Goal: Task Accomplishment & Management: Complete application form

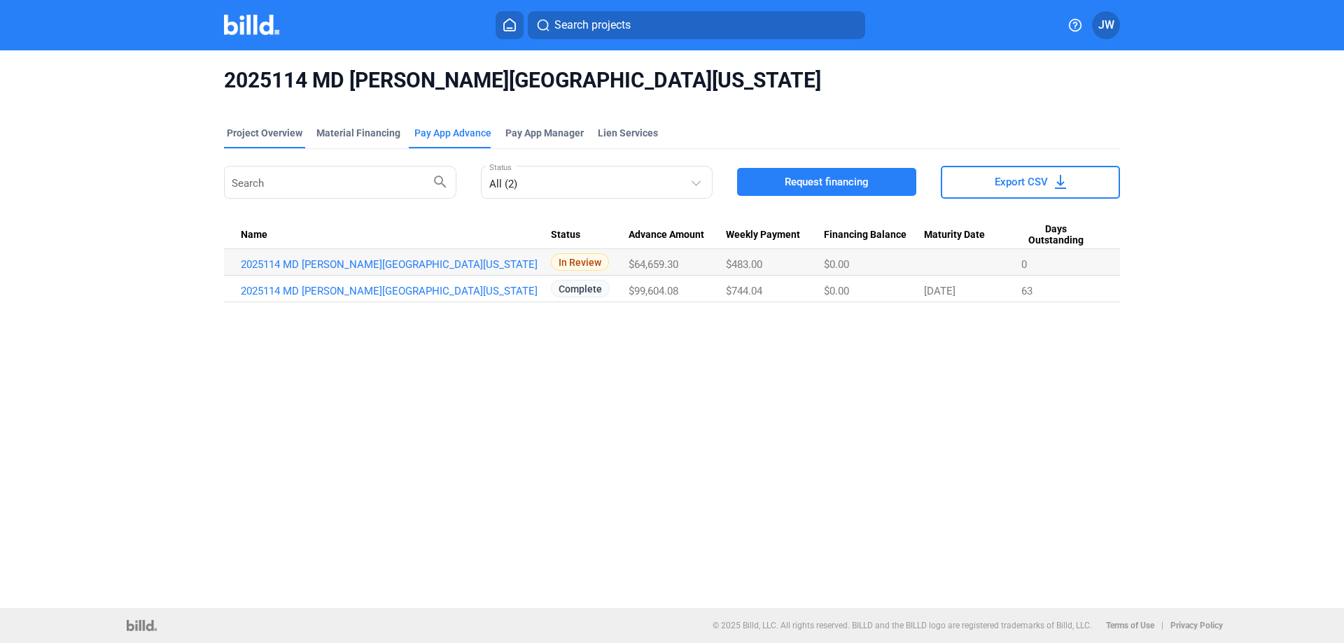
click at [267, 136] on div "Project Overview" at bounding box center [265, 133] width 76 height 14
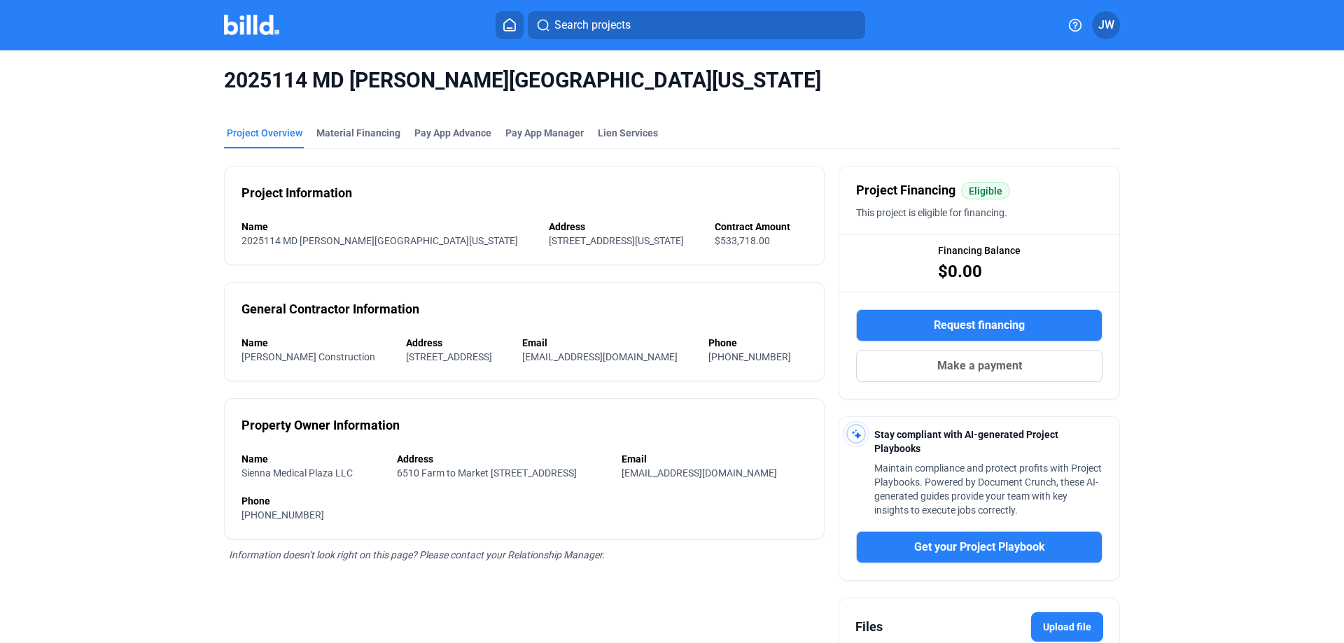
click at [255, 27] on img at bounding box center [251, 25] width 55 height 20
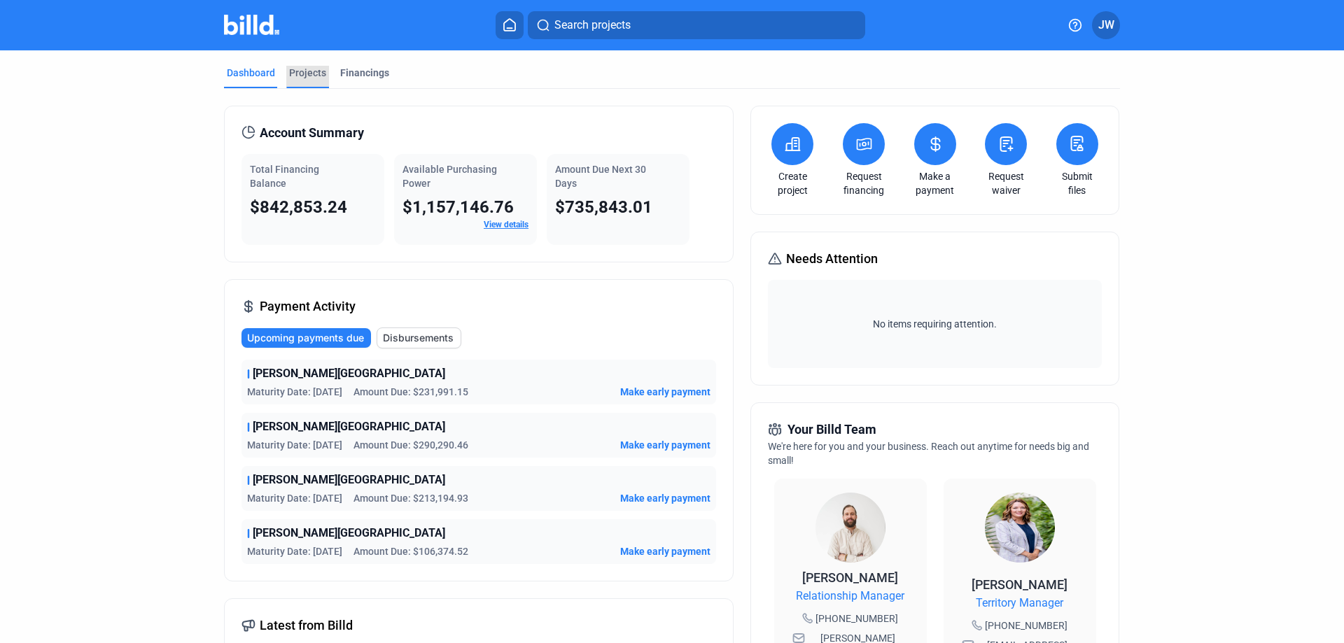
click at [310, 74] on div "Projects" at bounding box center [307, 73] width 37 height 14
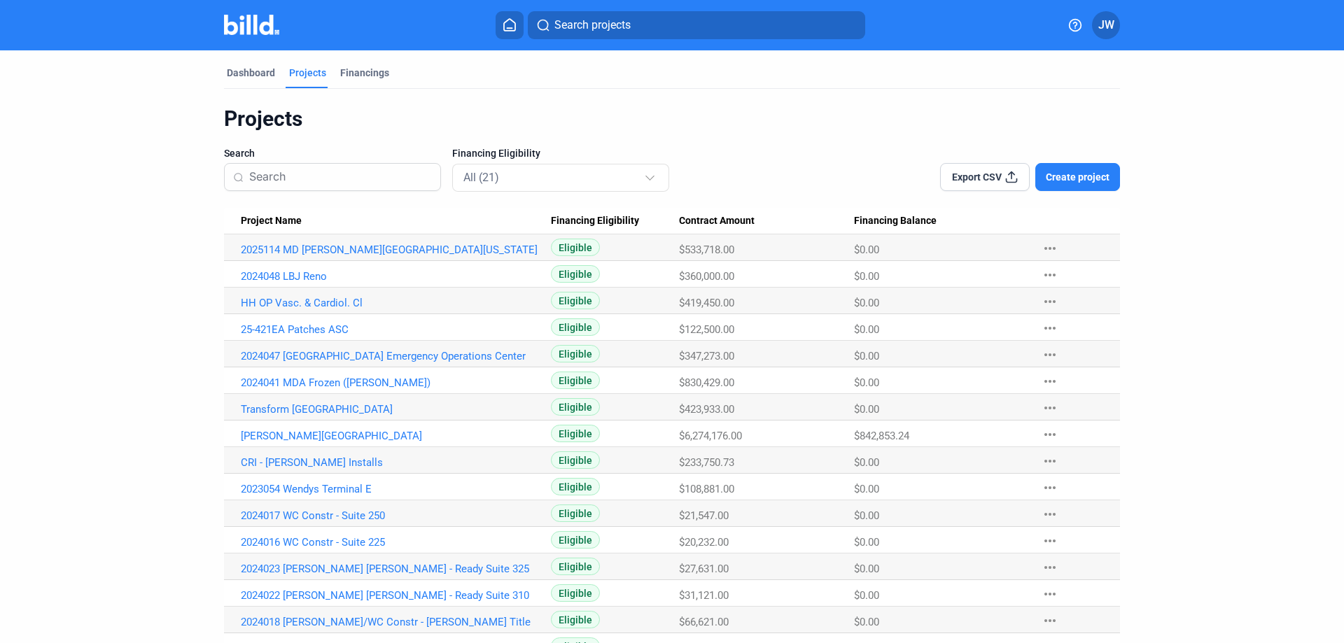
click at [1085, 179] on span "Create project" at bounding box center [1078, 177] width 64 height 14
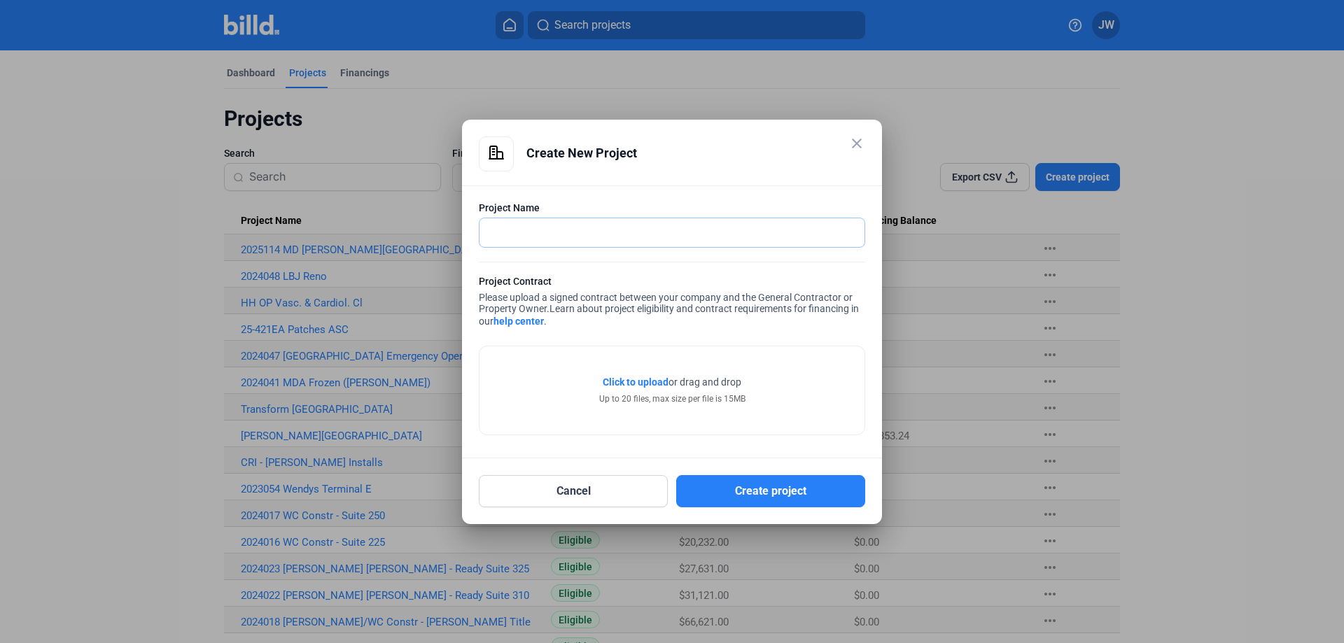
click at [567, 236] on input "text" at bounding box center [671, 232] width 385 height 29
type input "2025121"
click at [646, 381] on span "Click to upload" at bounding box center [636, 382] width 66 height 11
click at [656, 380] on span "Click to upload" at bounding box center [636, 382] width 66 height 11
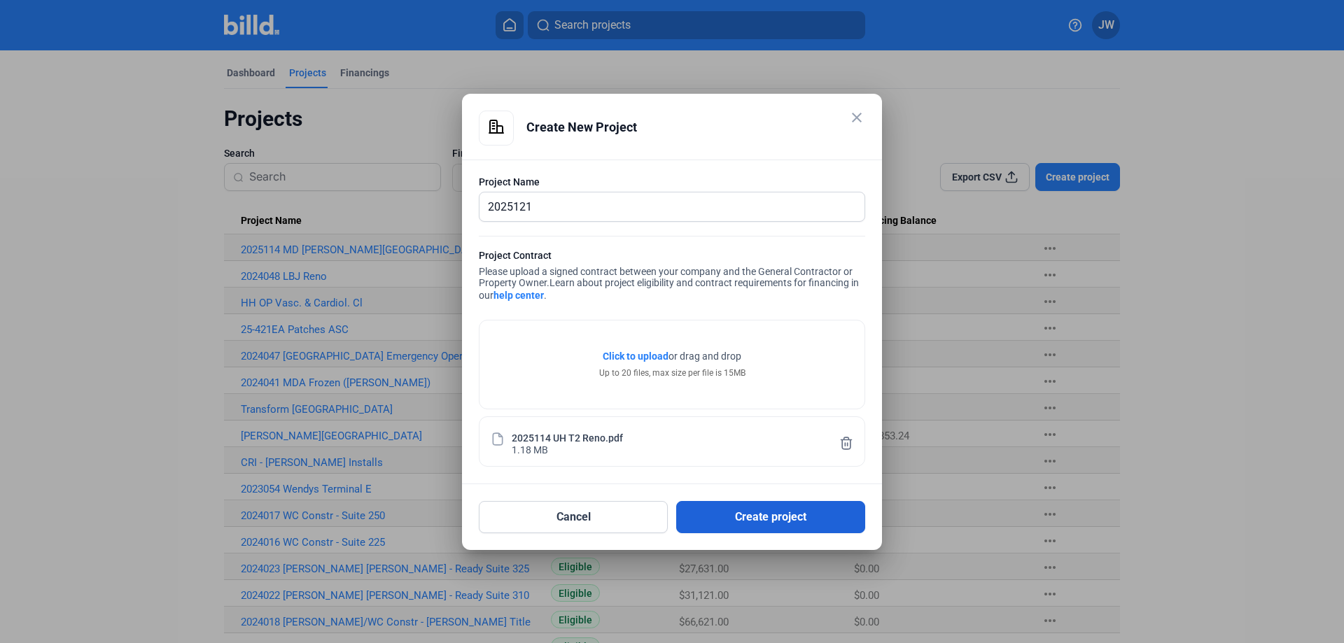
click at [765, 523] on button "Create project" at bounding box center [770, 517] width 189 height 32
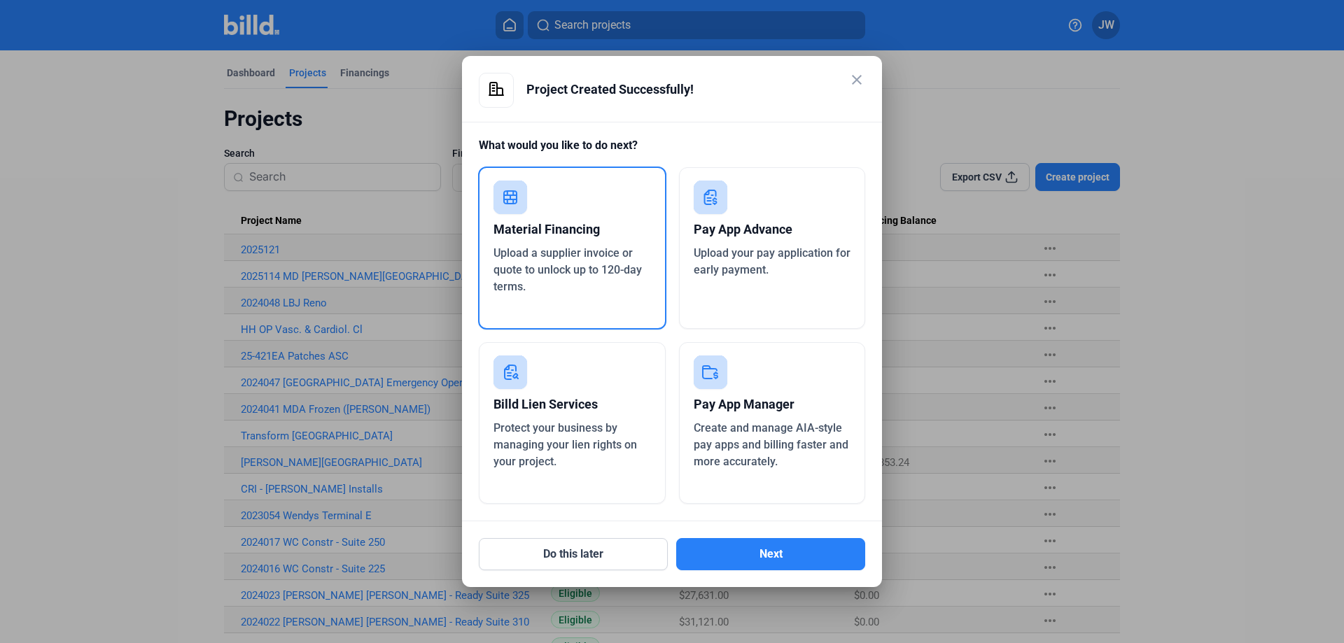
click at [788, 250] on span "Upload your pay application for early payment." at bounding box center [772, 261] width 157 height 30
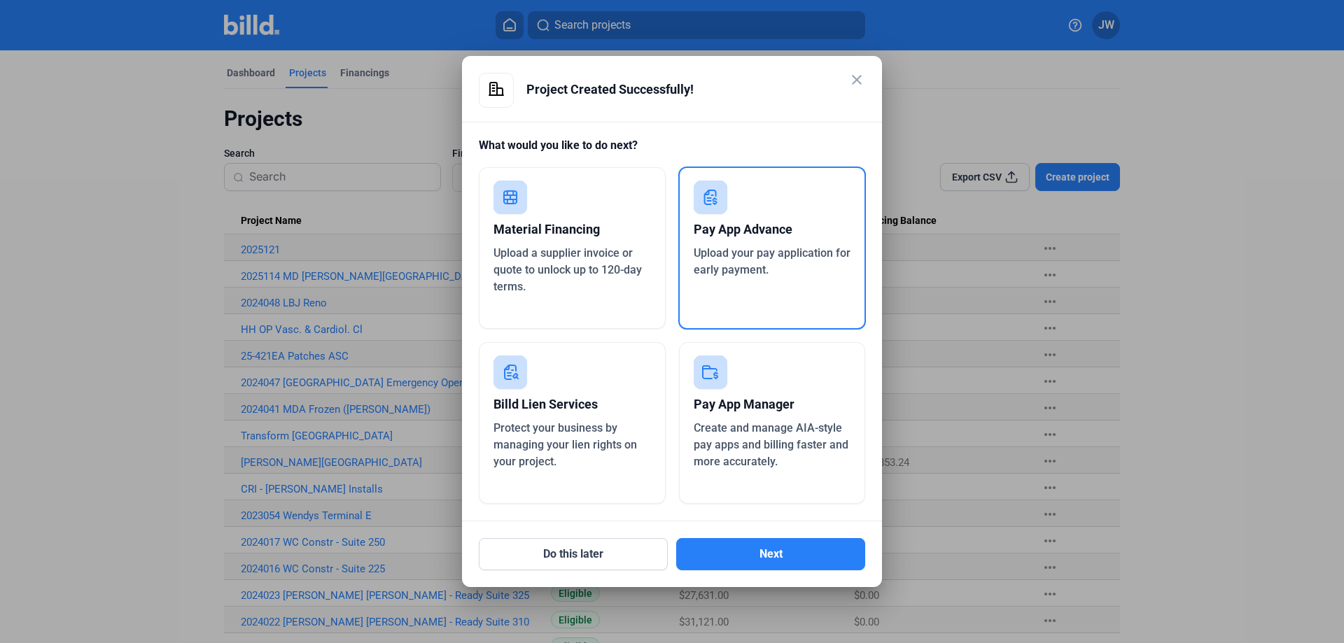
click at [778, 259] on span "Upload your pay application for early payment." at bounding box center [772, 261] width 157 height 30
click at [765, 253] on span "Upload your pay application for early payment." at bounding box center [772, 261] width 157 height 30
click at [743, 227] on div "Pay App Advance" at bounding box center [772, 229] width 157 height 31
click at [779, 555] on button "Next" at bounding box center [770, 554] width 189 height 32
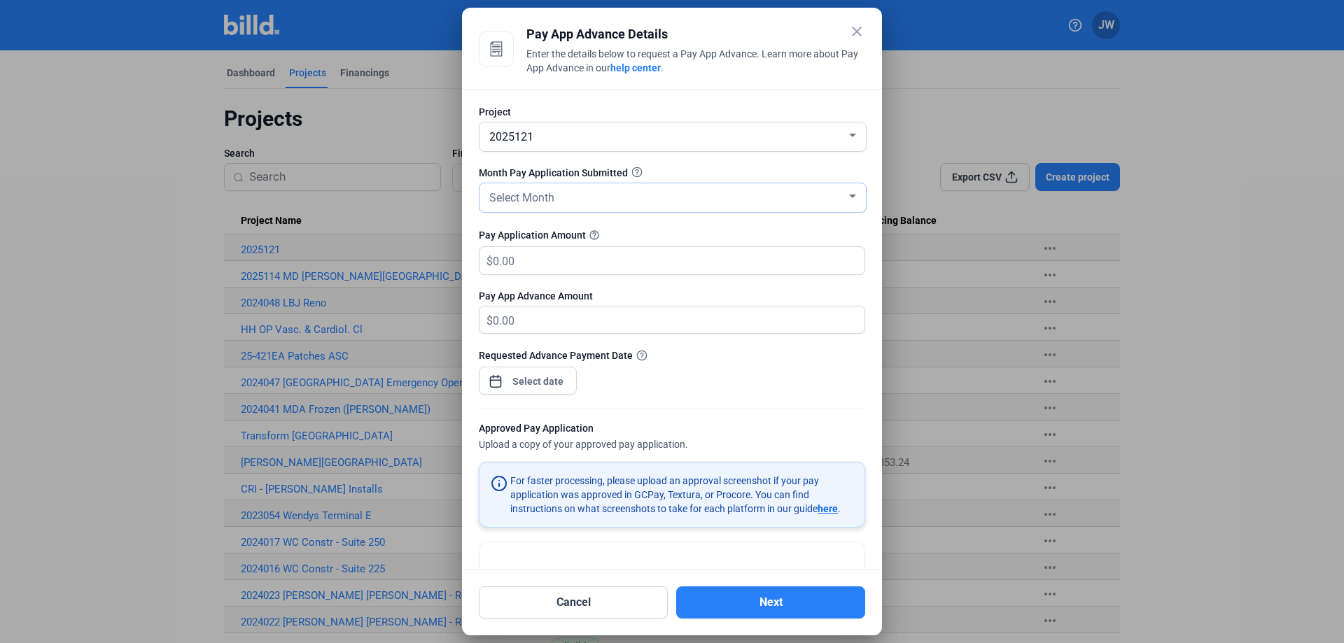
click at [566, 193] on div "Select Month" at bounding box center [666, 197] width 360 height 20
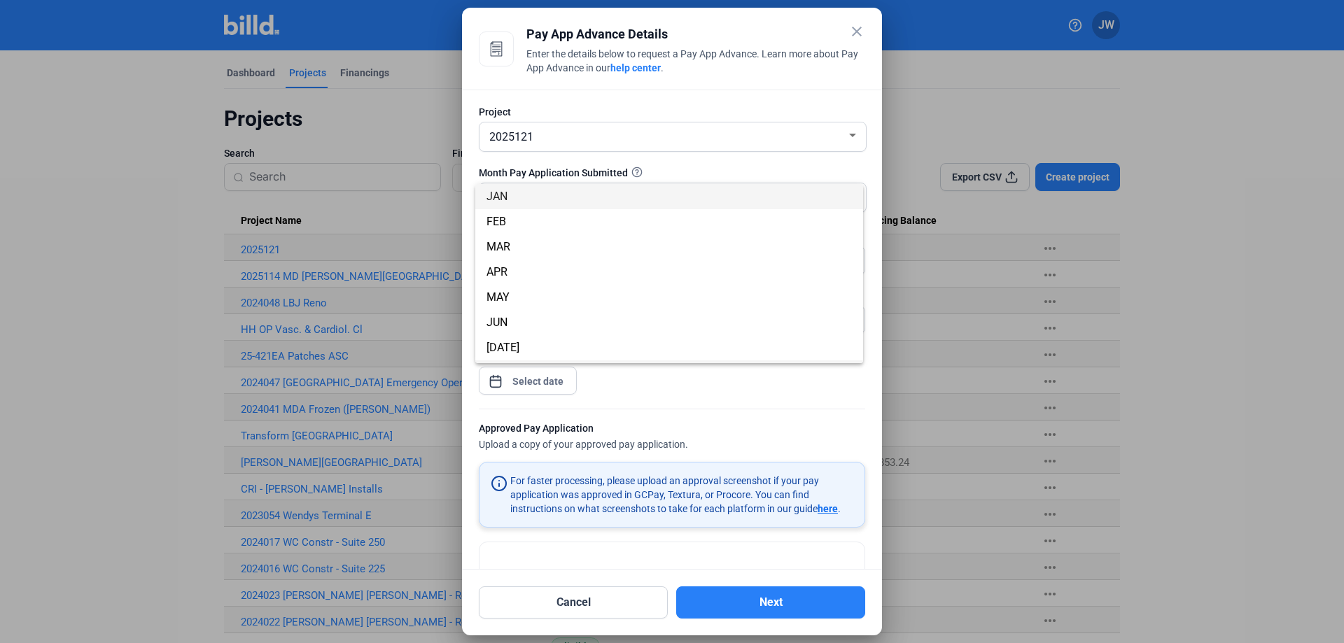
scroll to position [123, 0]
click at [538, 268] on span "SEP" at bounding box center [668, 274] width 365 height 25
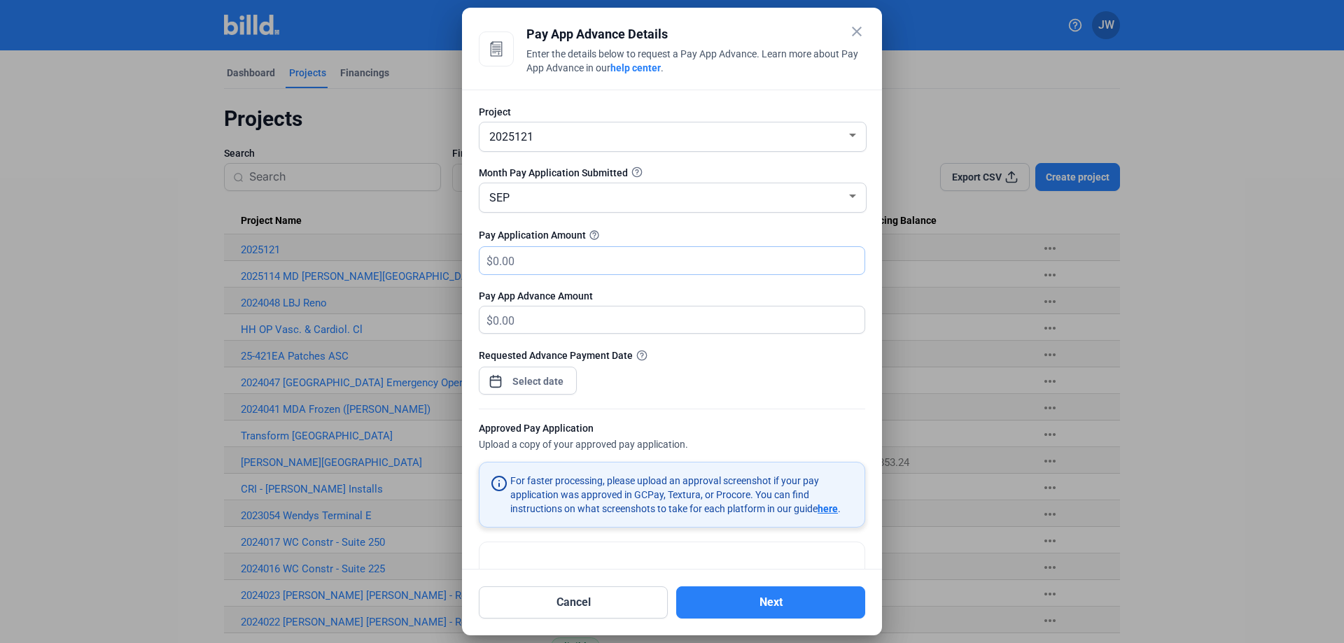
click at [545, 267] on input "text" at bounding box center [679, 260] width 372 height 27
type input "100,926.04"
click at [526, 384] on div "close Pay App Advance Details Enter the details below to request a Pay App Adva…" at bounding box center [672, 321] width 1344 height 643
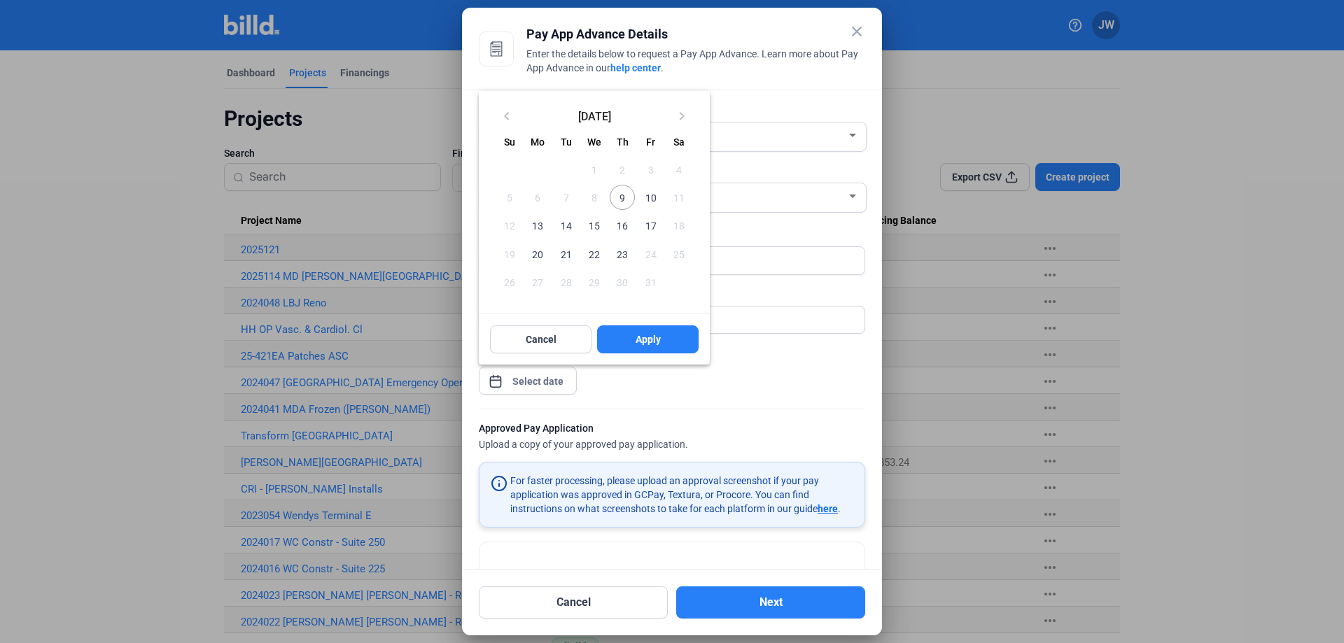
click at [623, 199] on span "9" at bounding box center [622, 197] width 25 height 25
click at [640, 337] on span "Apply" at bounding box center [648, 339] width 25 height 14
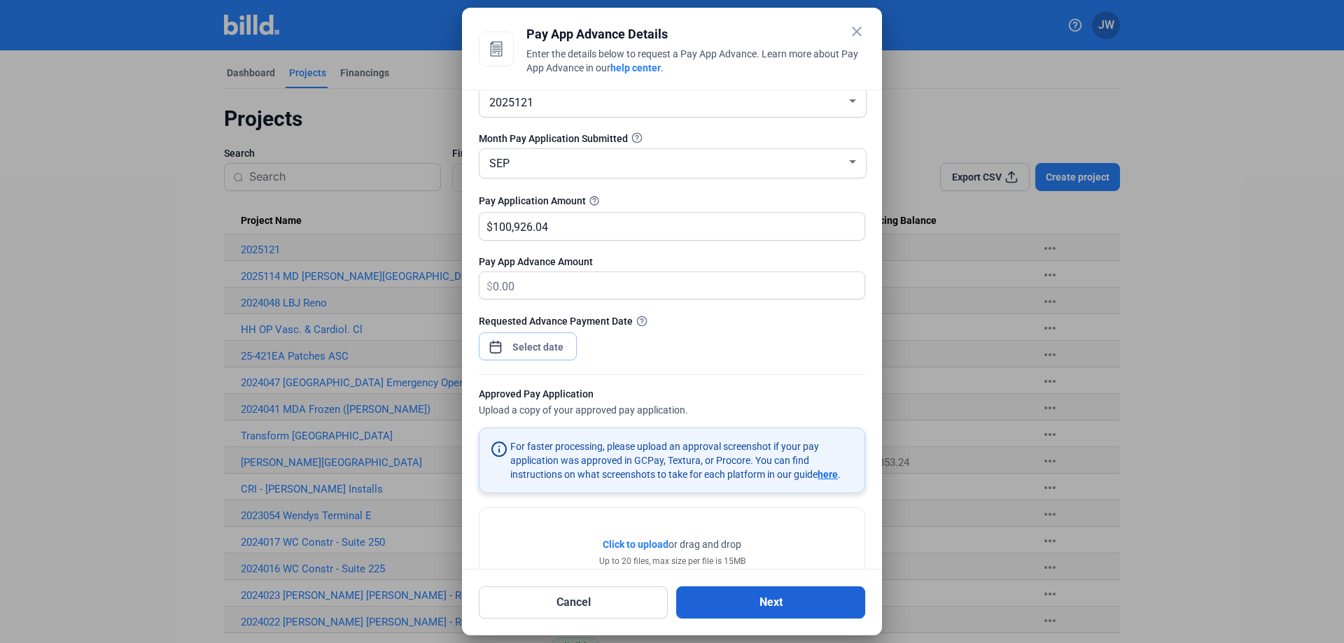
scroll to position [86, 0]
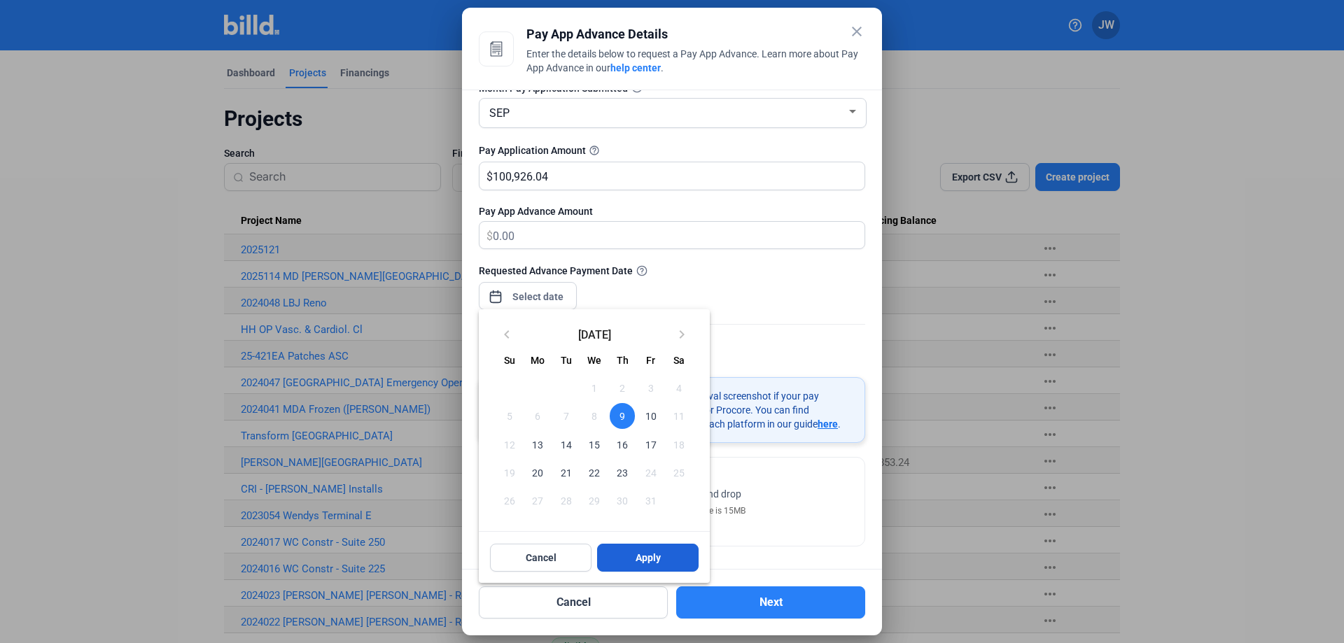
click at [646, 559] on span "Apply" at bounding box center [648, 558] width 25 height 14
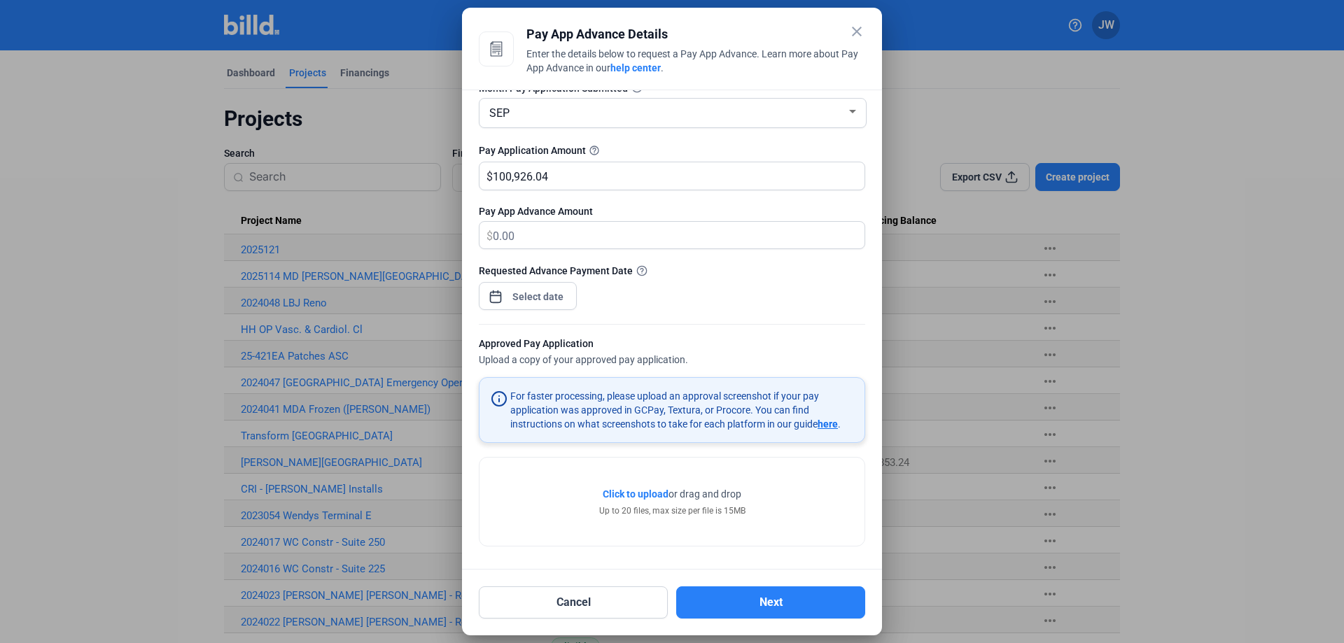
click at [645, 494] on span "Click to upload" at bounding box center [636, 494] width 66 height 11
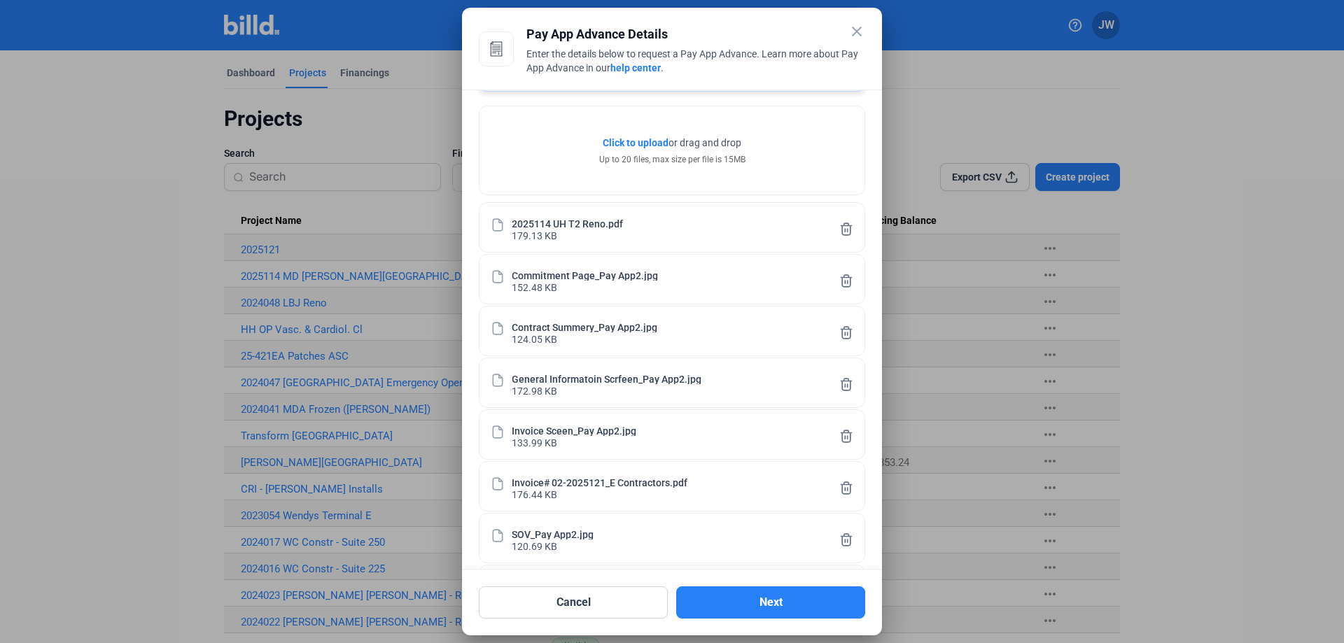
scroll to position [500, 0]
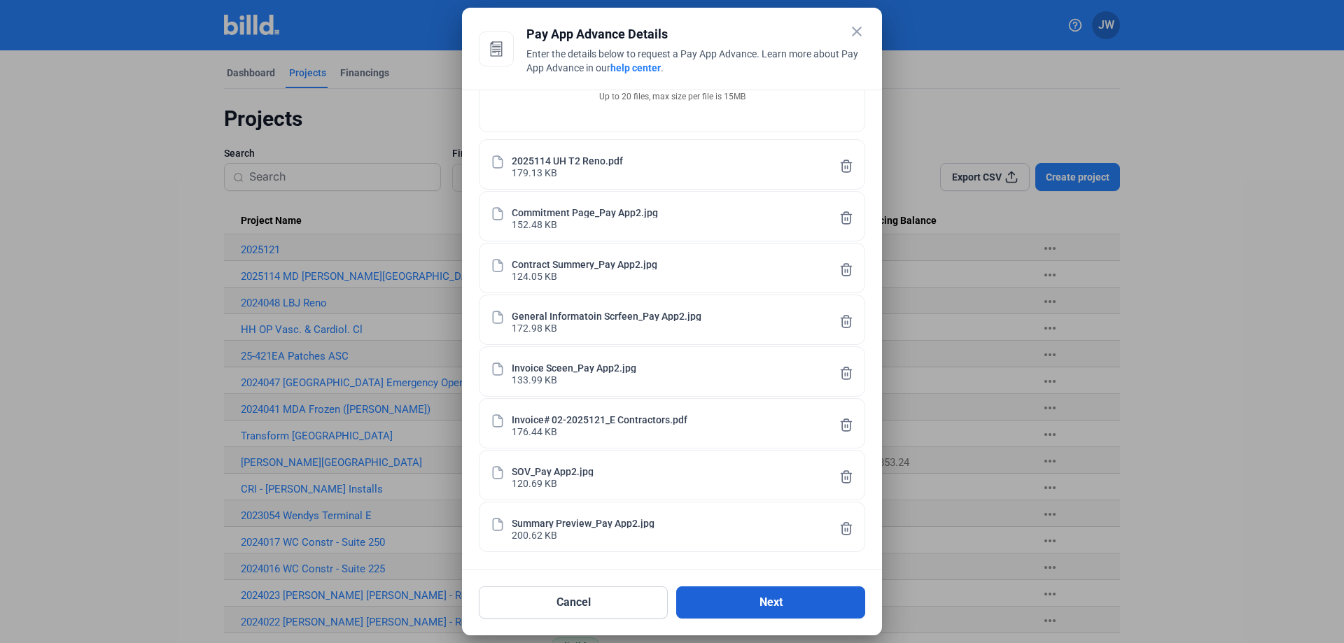
click at [781, 602] on button "Next" at bounding box center [770, 603] width 189 height 32
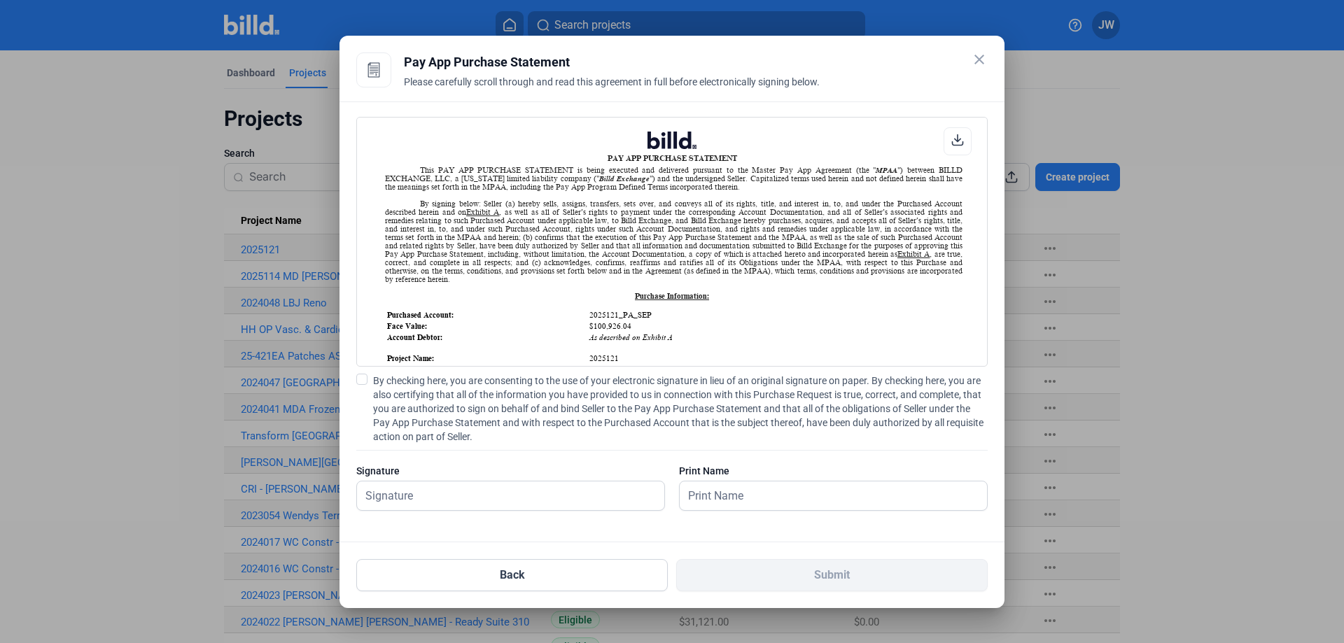
scroll to position [1, 0]
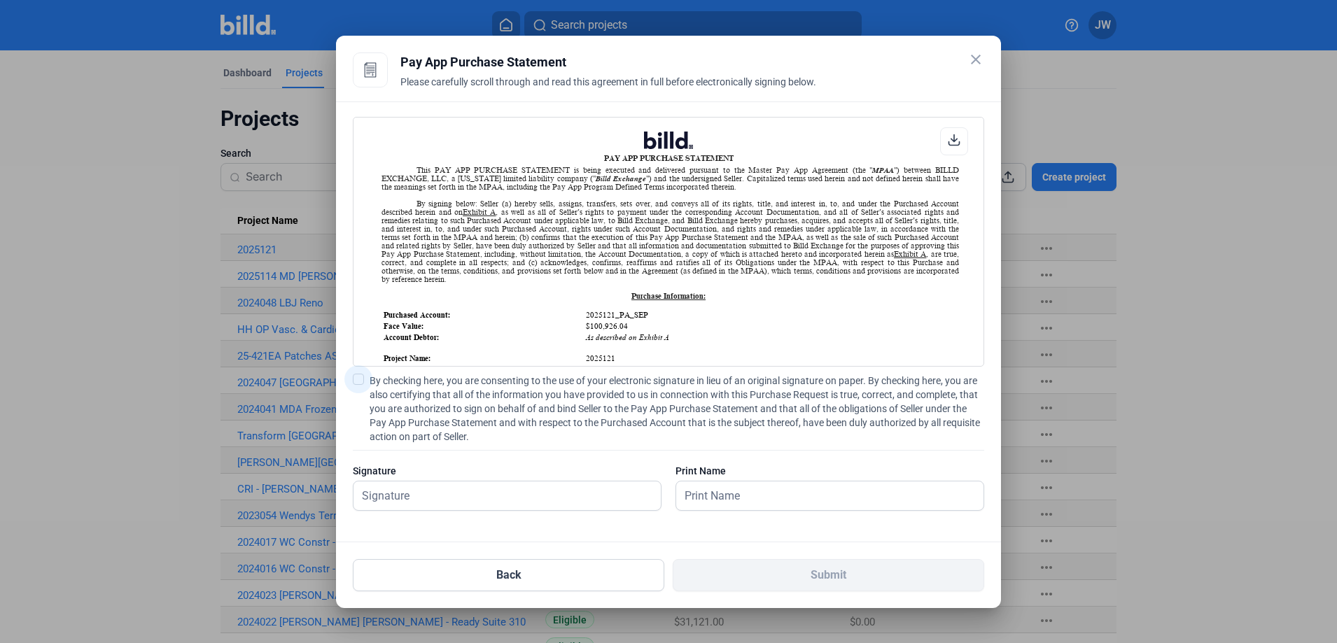
click at [357, 376] on span at bounding box center [358, 379] width 11 height 11
click at [0, 0] on input "By checking here, you are consenting to the use of your electronic signature in…" at bounding box center [0, 0] width 0 height 0
click at [450, 505] on input "text" at bounding box center [499, 496] width 292 height 29
type input "[PERSON_NAME]"
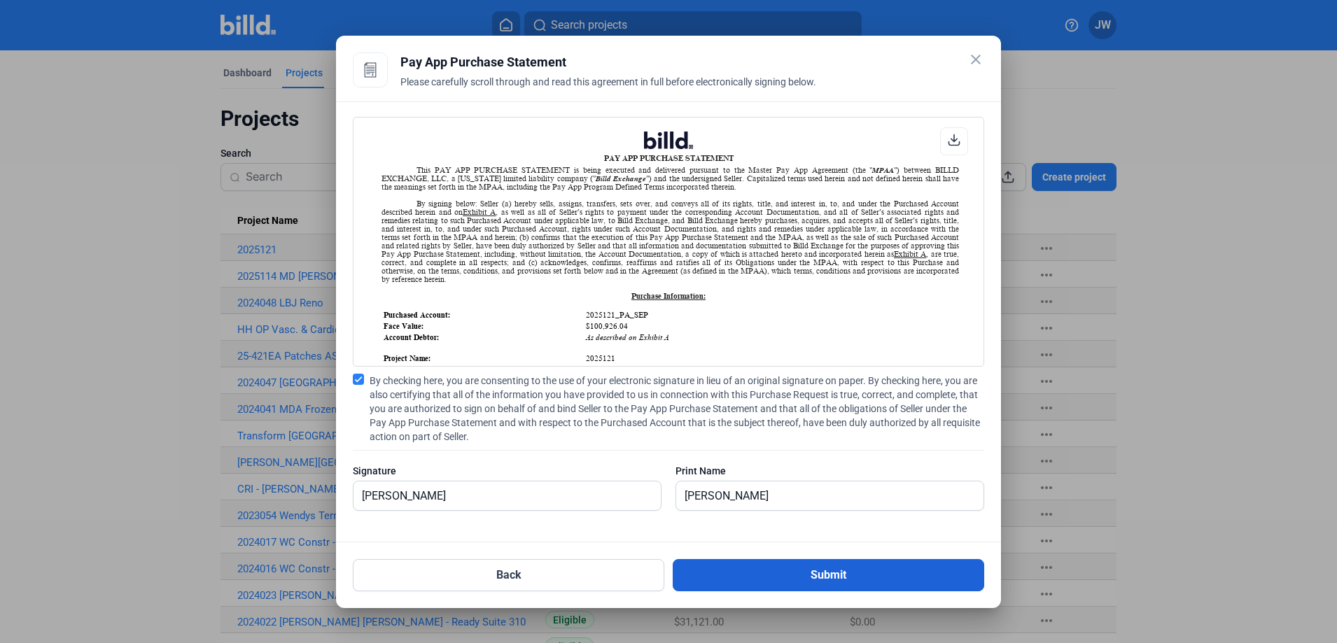
click at [824, 572] on button "Submit" at bounding box center [828, 575] width 311 height 32
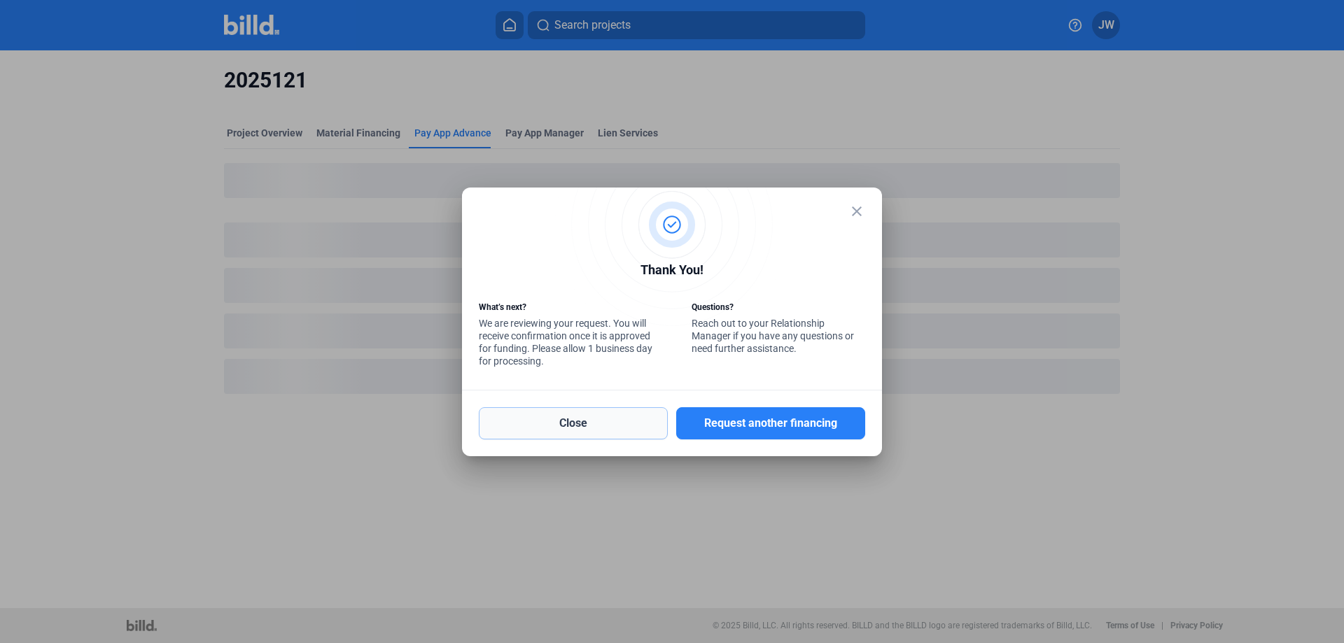
click at [598, 429] on button "Close" at bounding box center [573, 423] width 189 height 32
